Goal: Check status: Check status

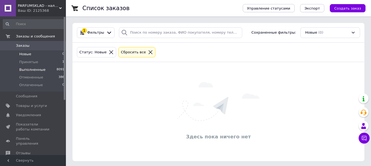
click at [42, 69] on li "Выполненные 8091" at bounding box center [33, 70] width 67 height 8
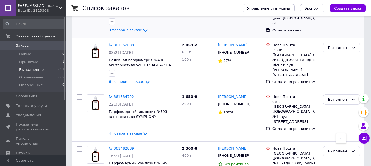
scroll to position [219, 0]
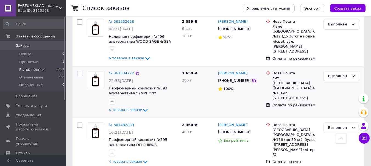
click at [251, 81] on icon at bounding box center [253, 81] width 4 height 4
click at [27, 52] on li "Новые 0" at bounding box center [33, 54] width 67 height 8
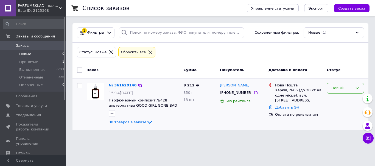
click at [348, 84] on div "Новый" at bounding box center [344, 88] width 37 height 11
click at [347, 99] on li "Принят" at bounding box center [345, 100] width 37 height 10
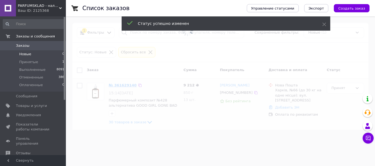
click at [123, 84] on span at bounding box center [187, 83] width 375 height 166
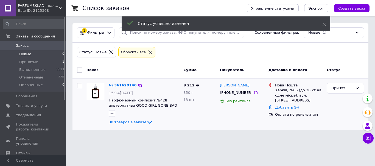
click at [125, 85] on link "№ 361629140" at bounding box center [123, 85] width 28 height 4
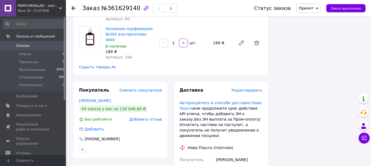
scroll to position [1179, 0]
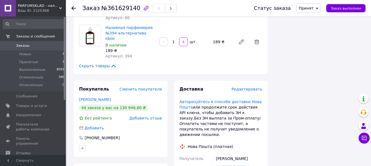
drag, startPoint x: 244, startPoint y: 93, endPoint x: 221, endPoint y: 92, distance: 22.8
copy div "80661212819"
